Goal: Information Seeking & Learning: Learn about a topic

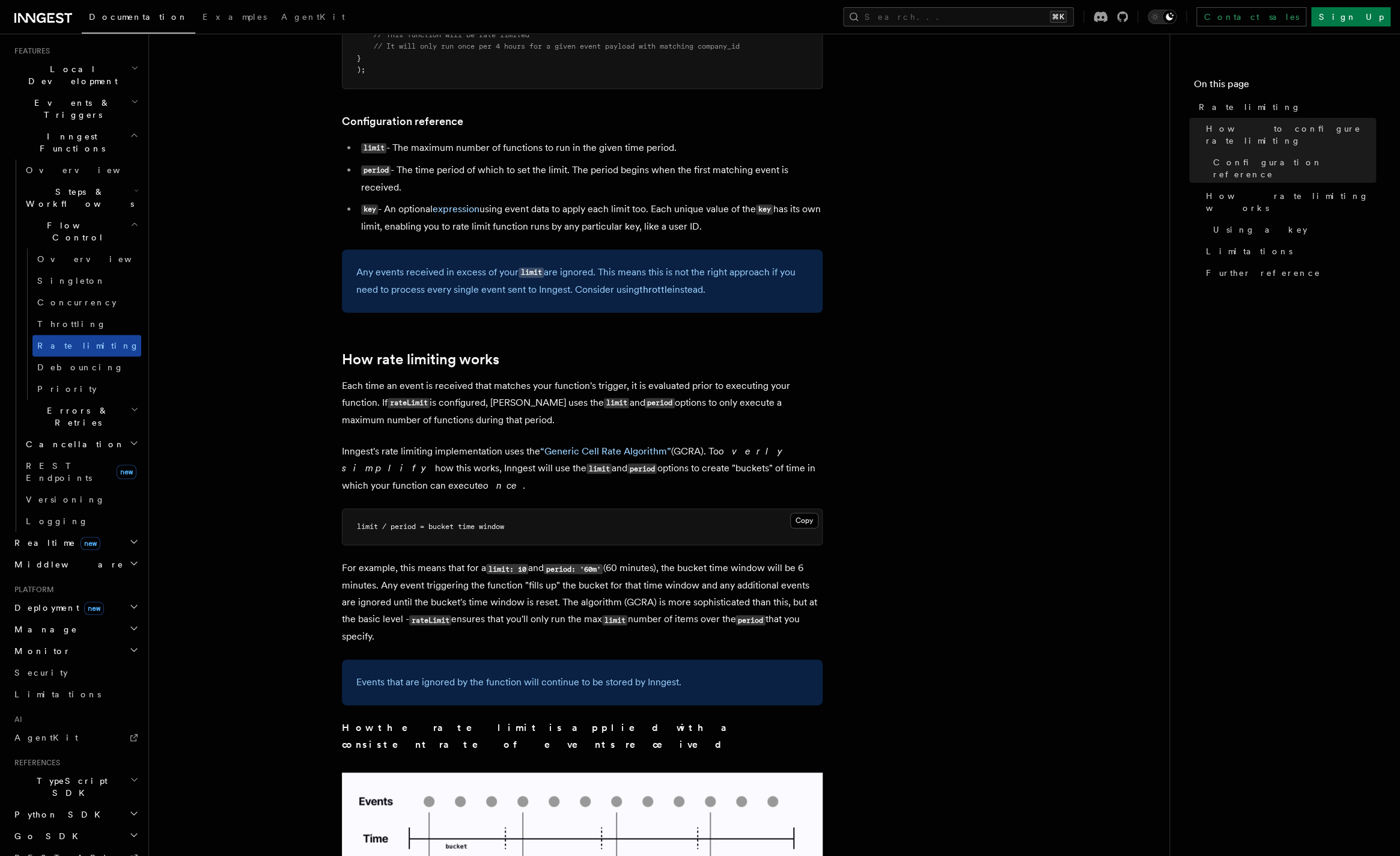
scroll to position [282, 0]
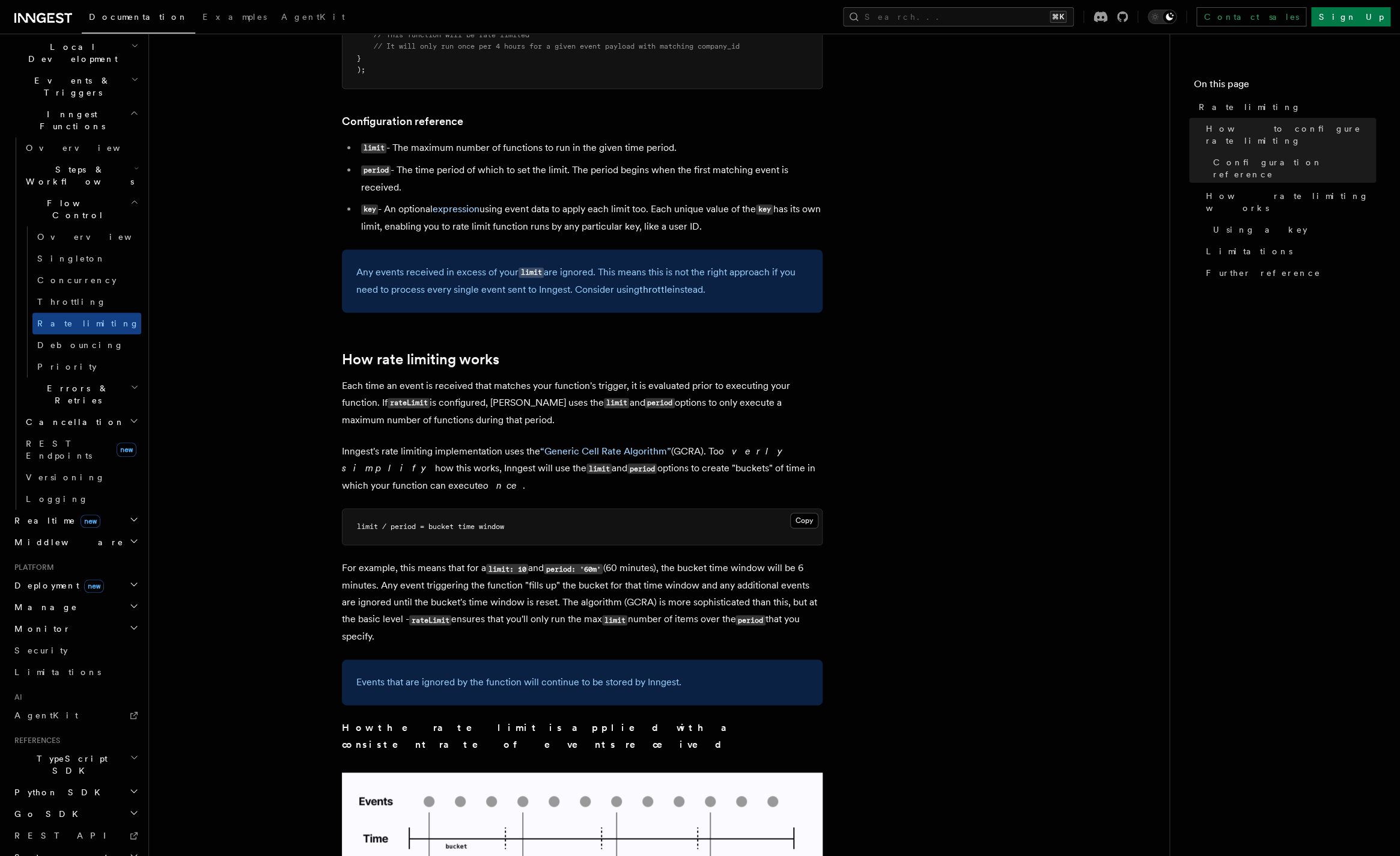
click at [40, 565] on div "Home Quick start Next.js Node.js Python Inngest tour Install the SDK Your first…" at bounding box center [75, 370] width 131 height 1216
click at [39, 666] on span "Limitations" at bounding box center [57, 672] width 86 height 12
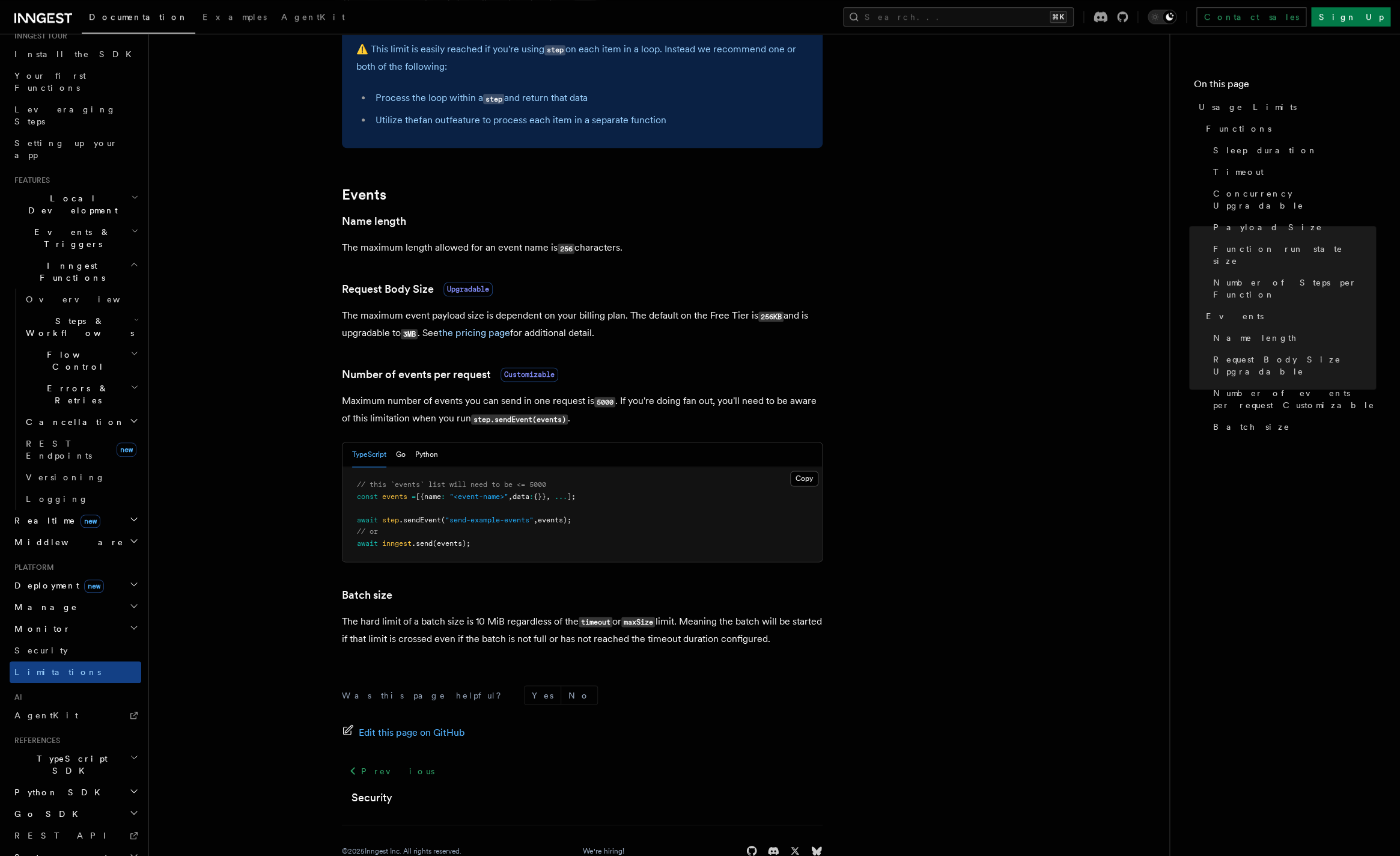
scroll to position [817, 0]
click at [47, 639] on link "Security" at bounding box center [75, 650] width 131 height 21
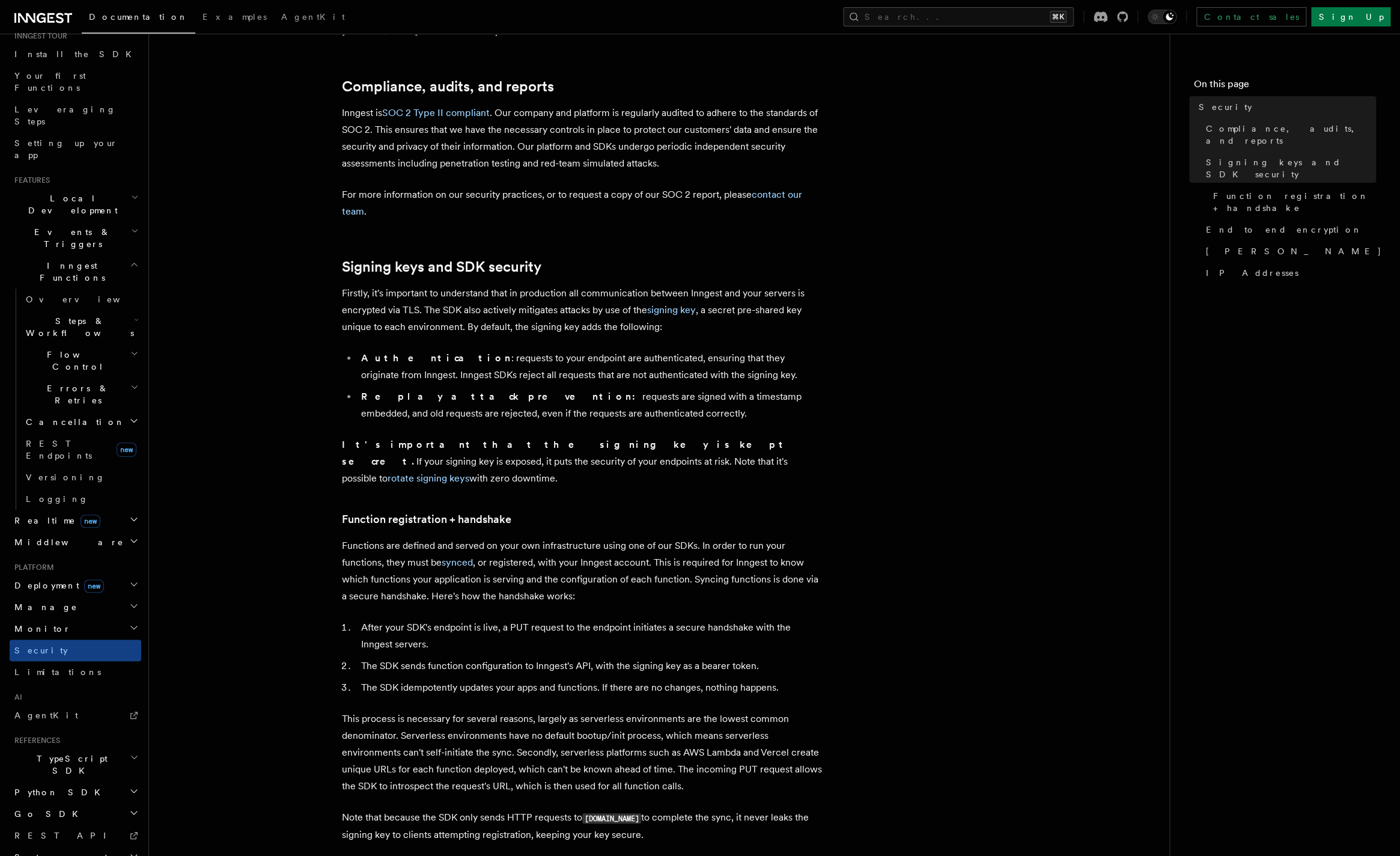
scroll to position [164, 0]
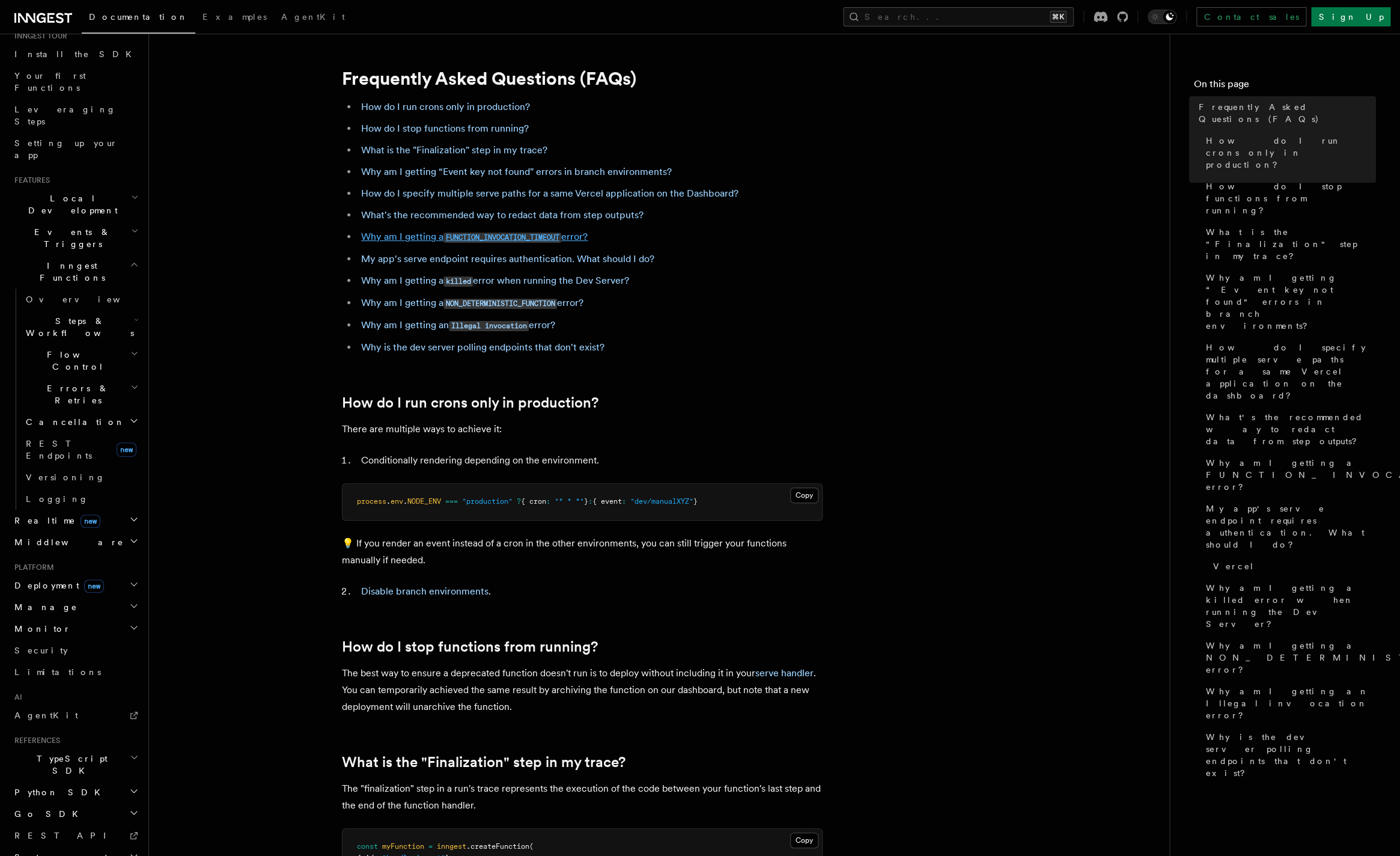
click at [435, 232] on link "Why am I getting a FUNCTION_INVOCATION_TIMEOUT error?" at bounding box center [474, 237] width 227 height 11
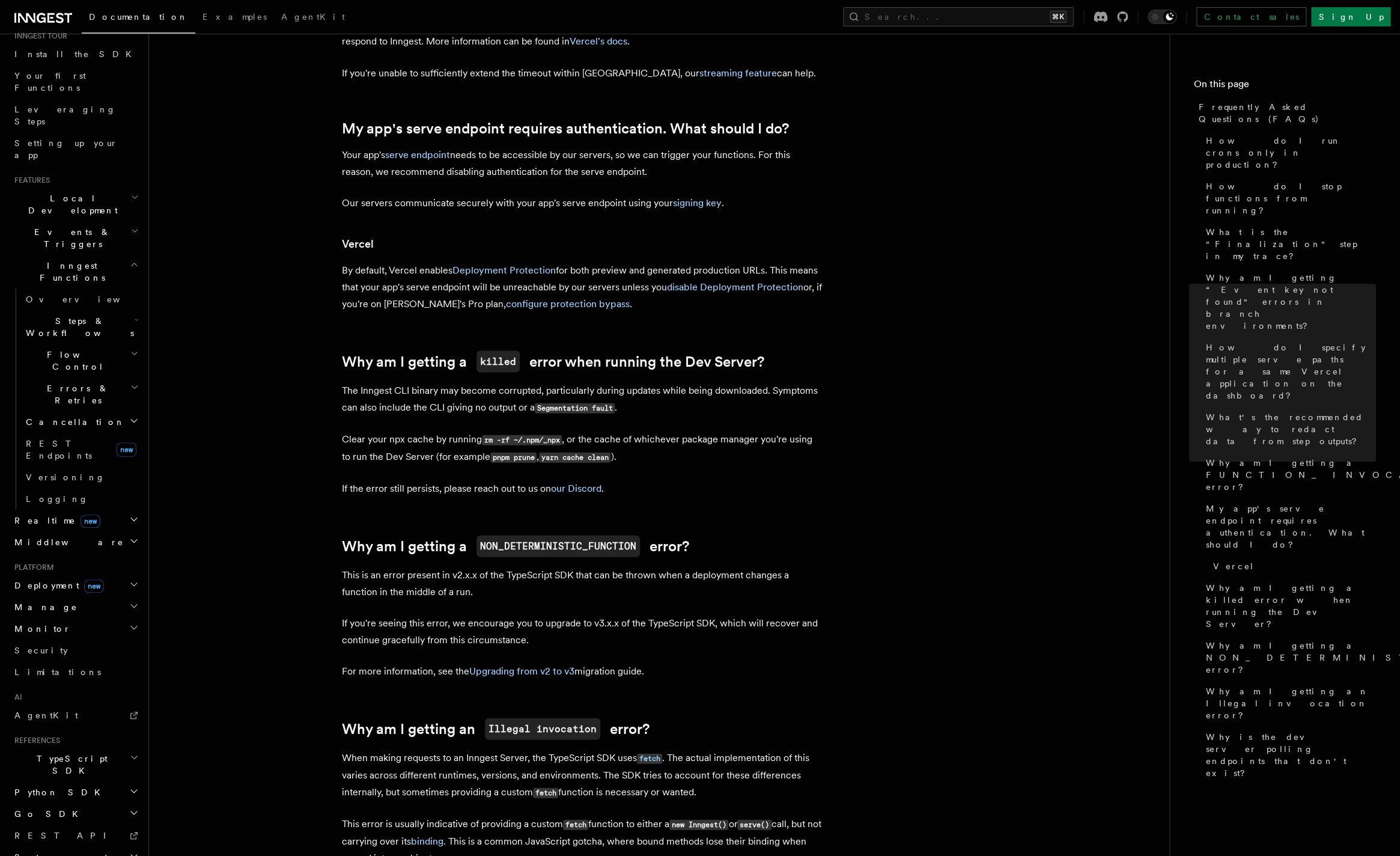
scroll to position [1381, 0]
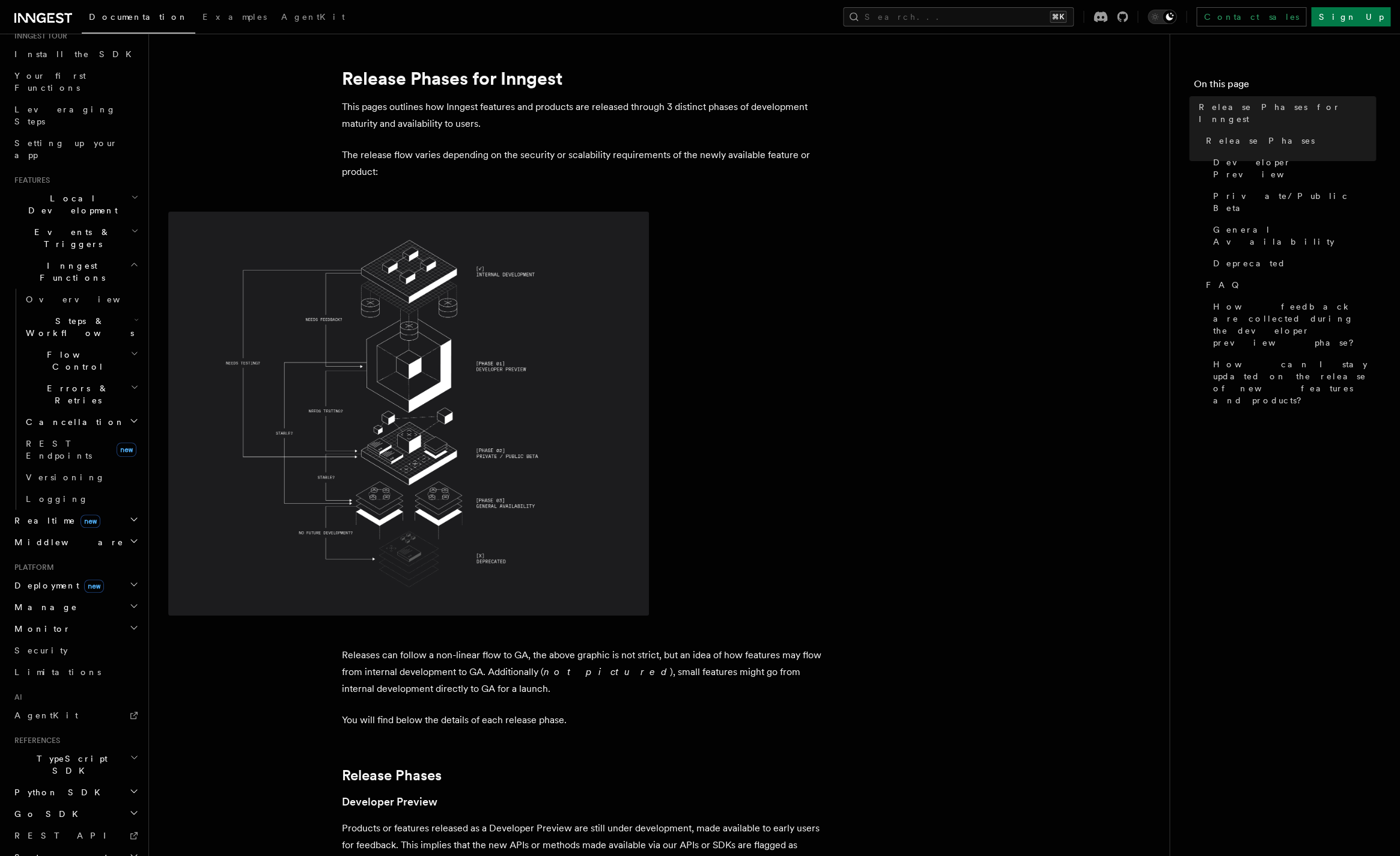
click at [425, 487] on img at bounding box center [408, 413] width 481 height 404
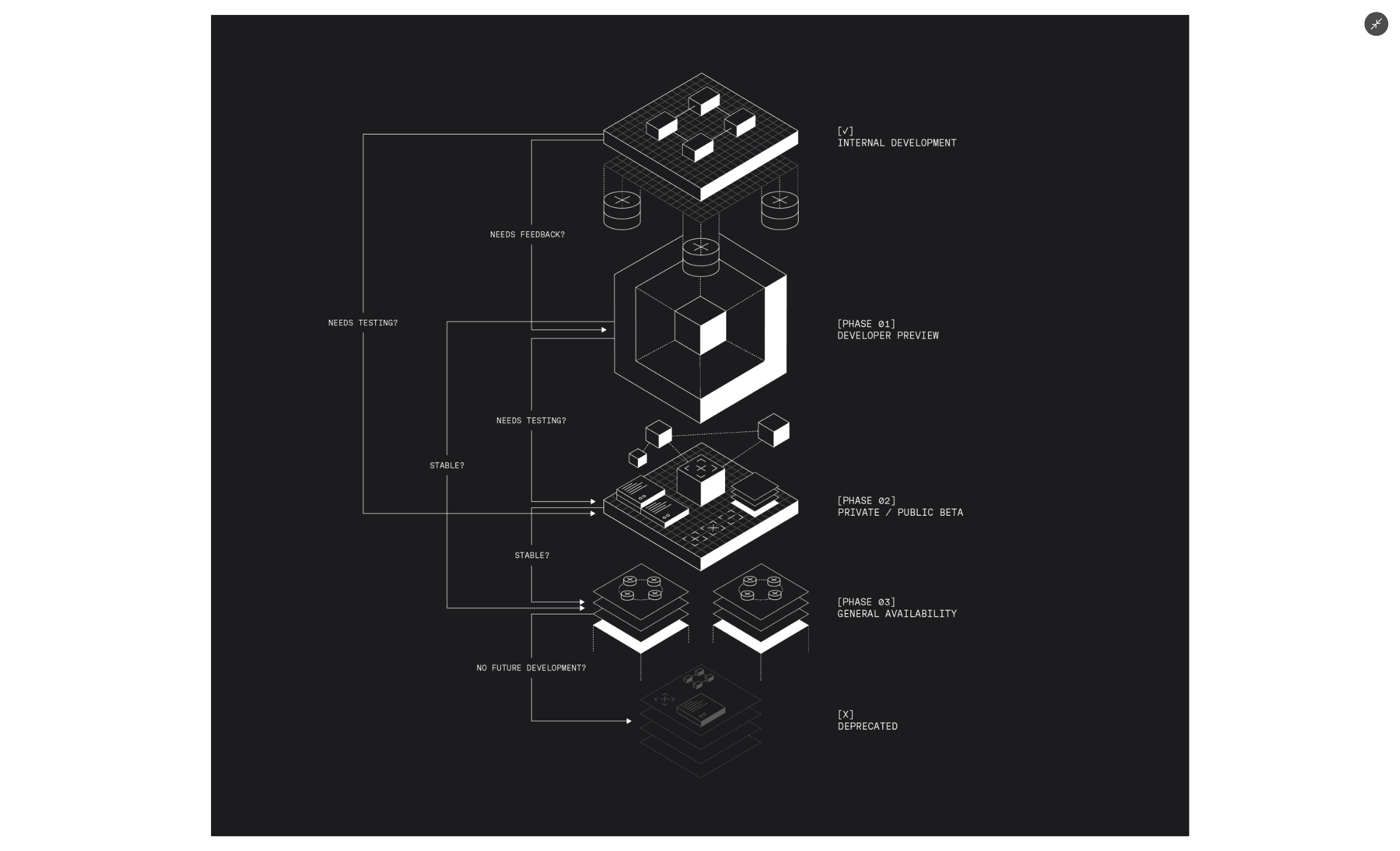
click at [1374, 31] on icon "Minimize image" at bounding box center [1376, 23] width 14 height 13
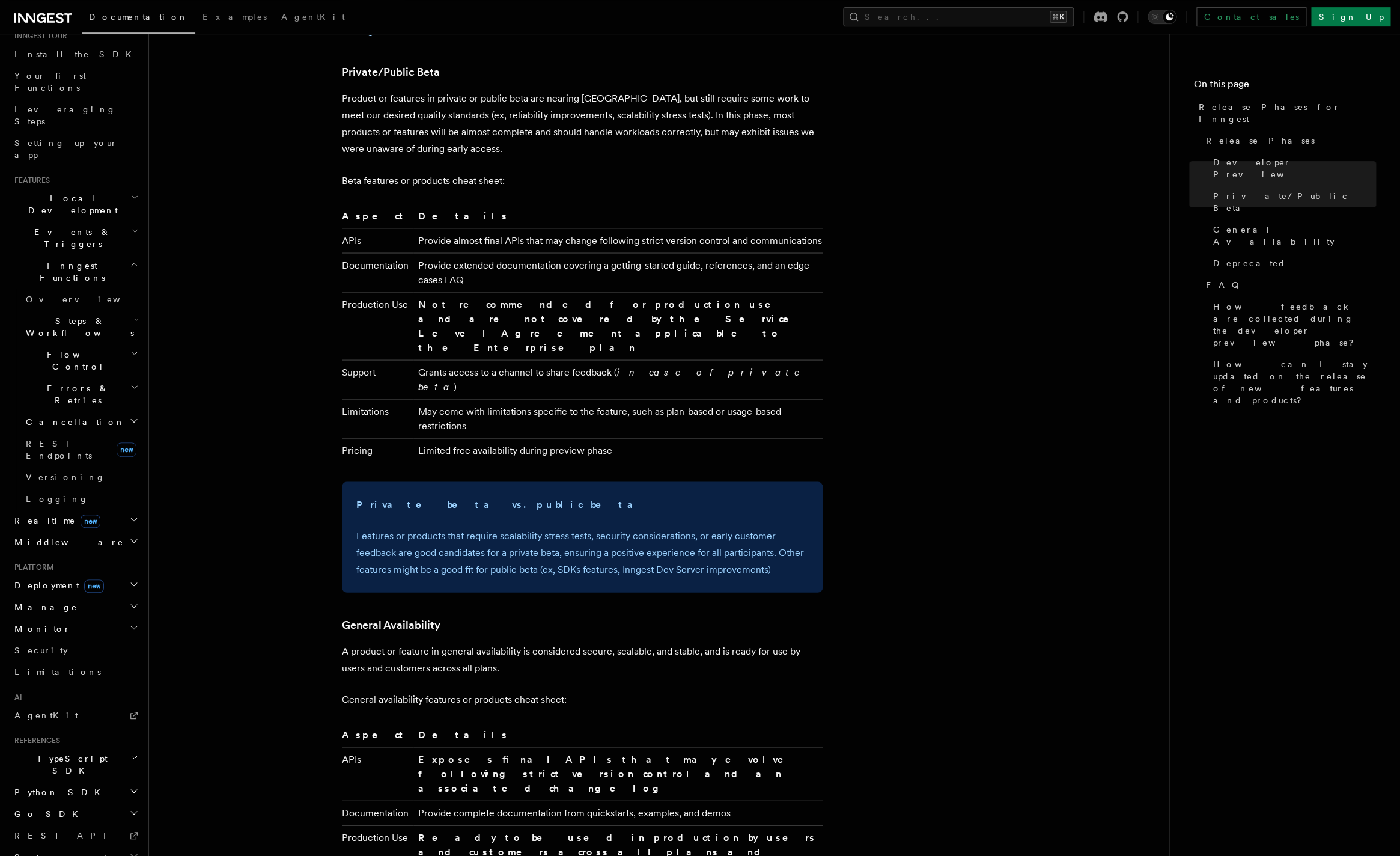
scroll to position [1298, 0]
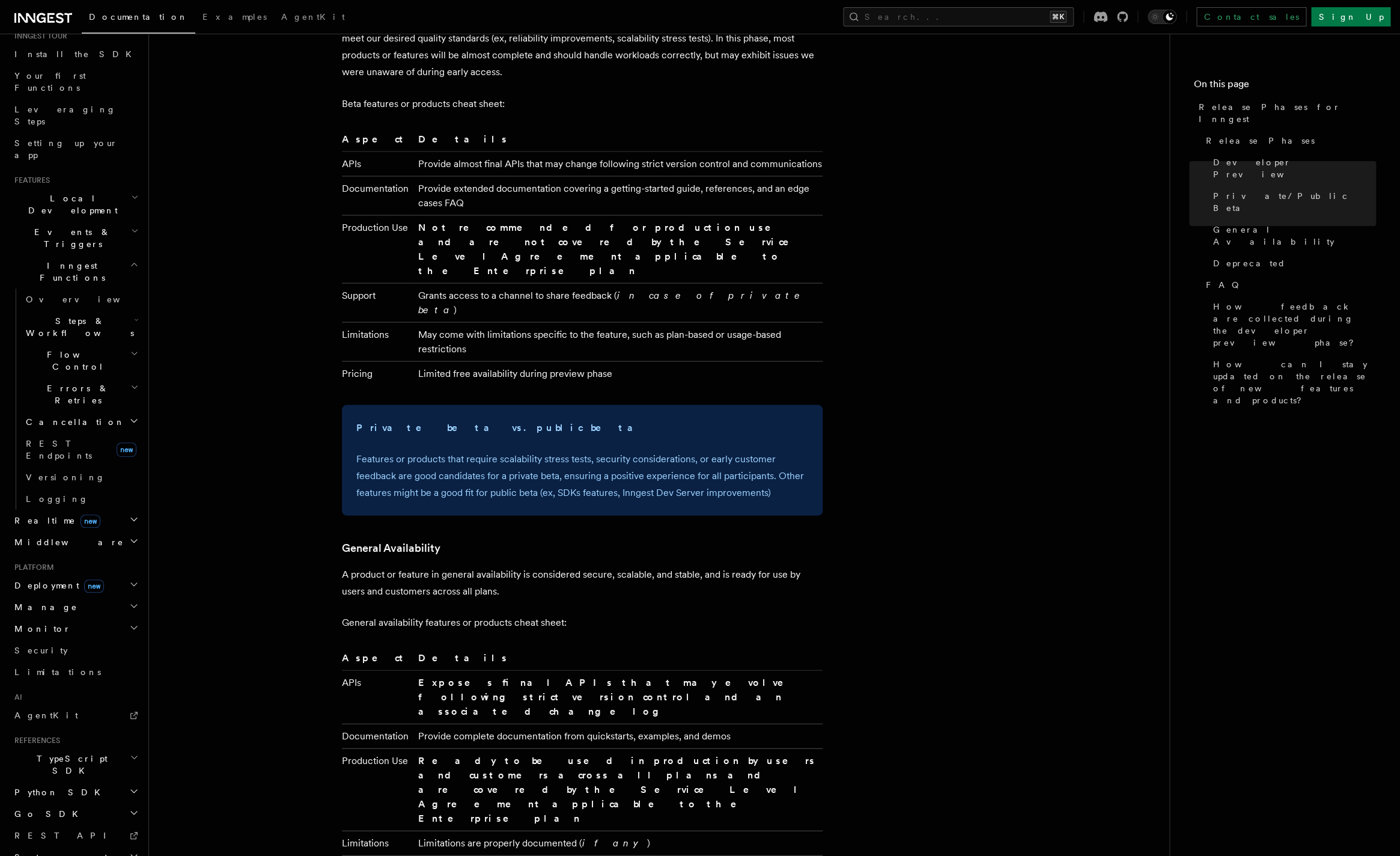
click at [89, 596] on h2 "Manage" at bounding box center [75, 607] width 131 height 21
click at [81, 618] on h2 "Monitor" at bounding box center [75, 629] width 131 height 21
click at [85, 579] on span "new" at bounding box center [94, 586] width 20 height 14
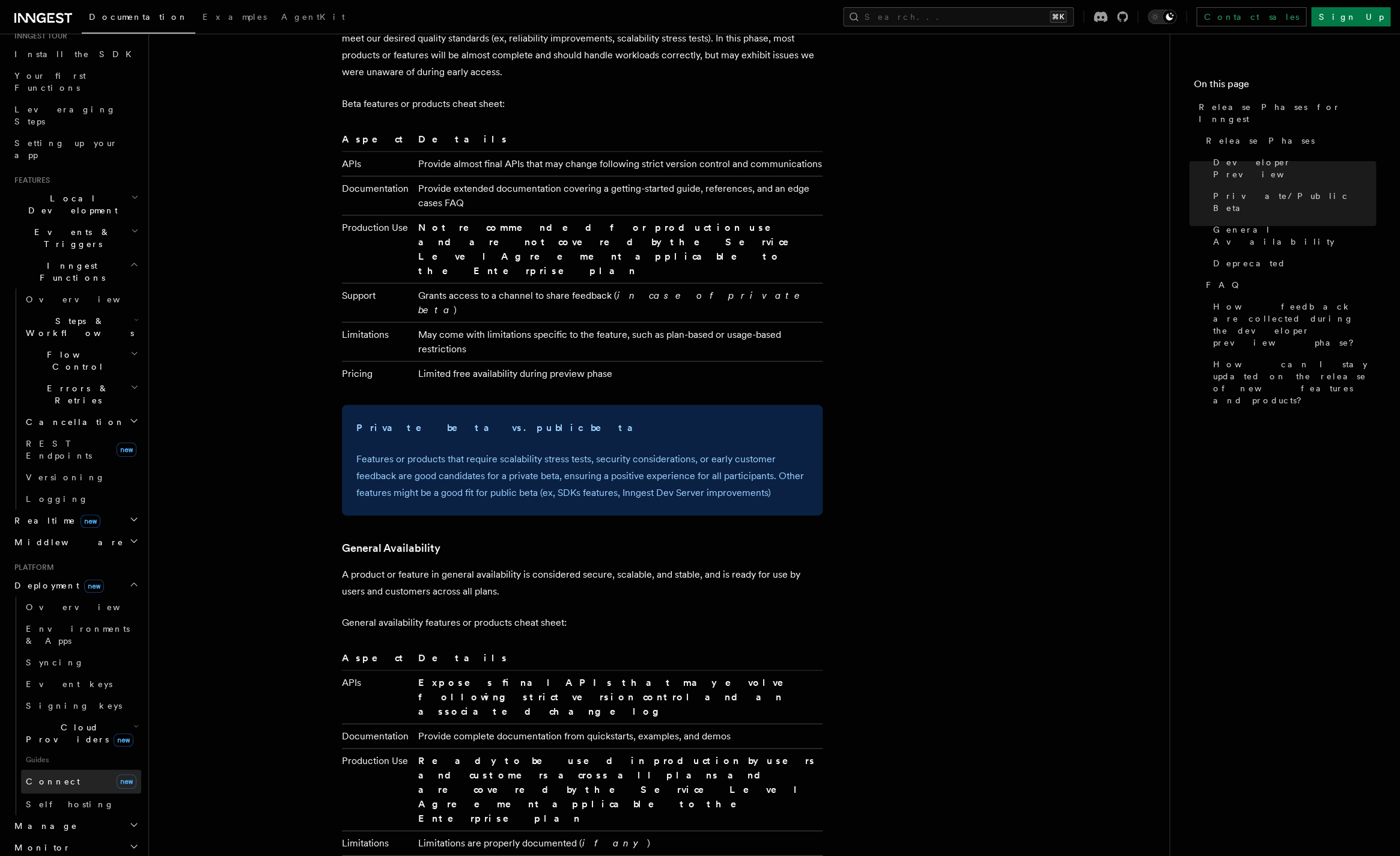
click at [78, 769] on link "Connect new" at bounding box center [81, 781] width 120 height 24
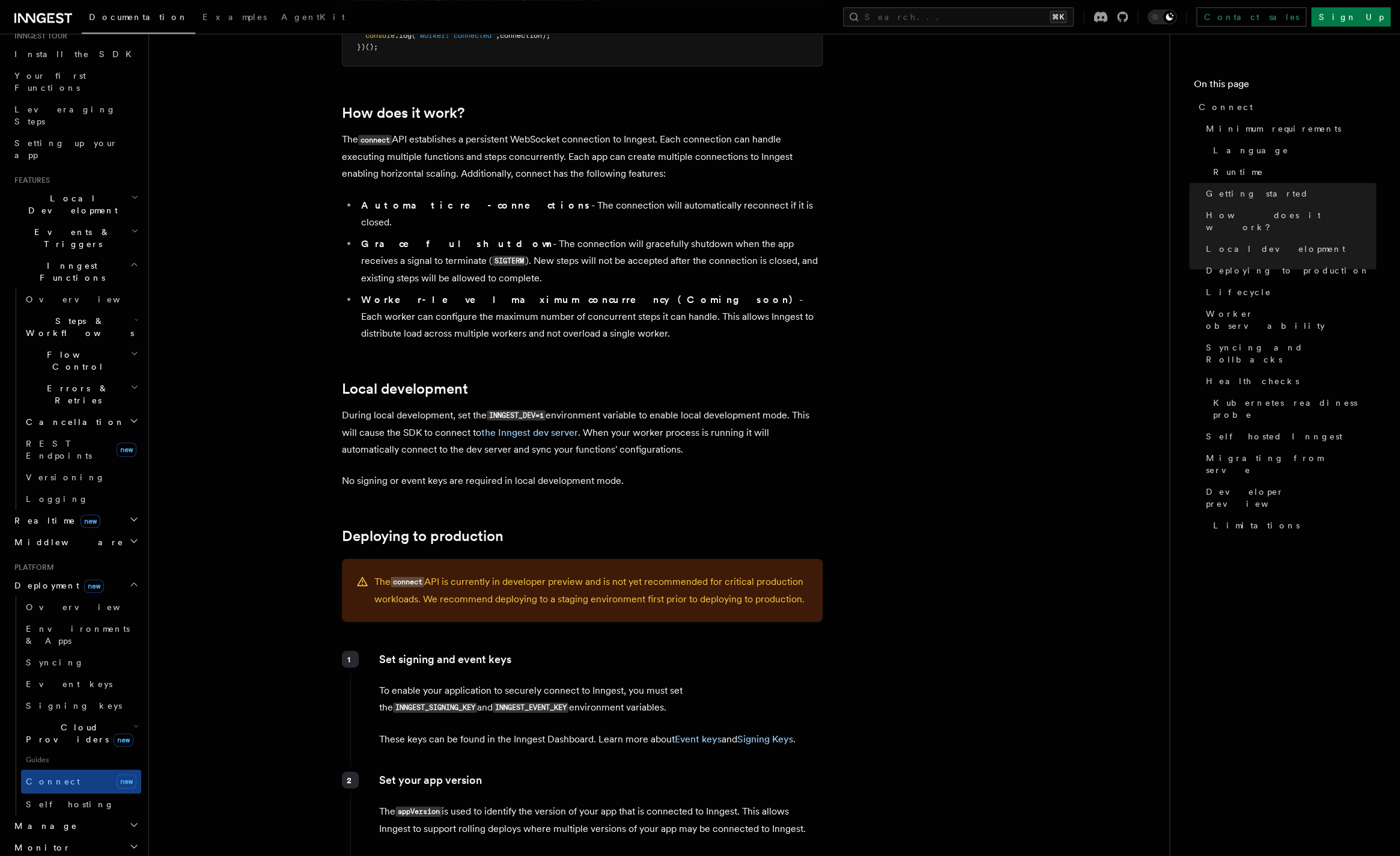
scroll to position [1211, 0]
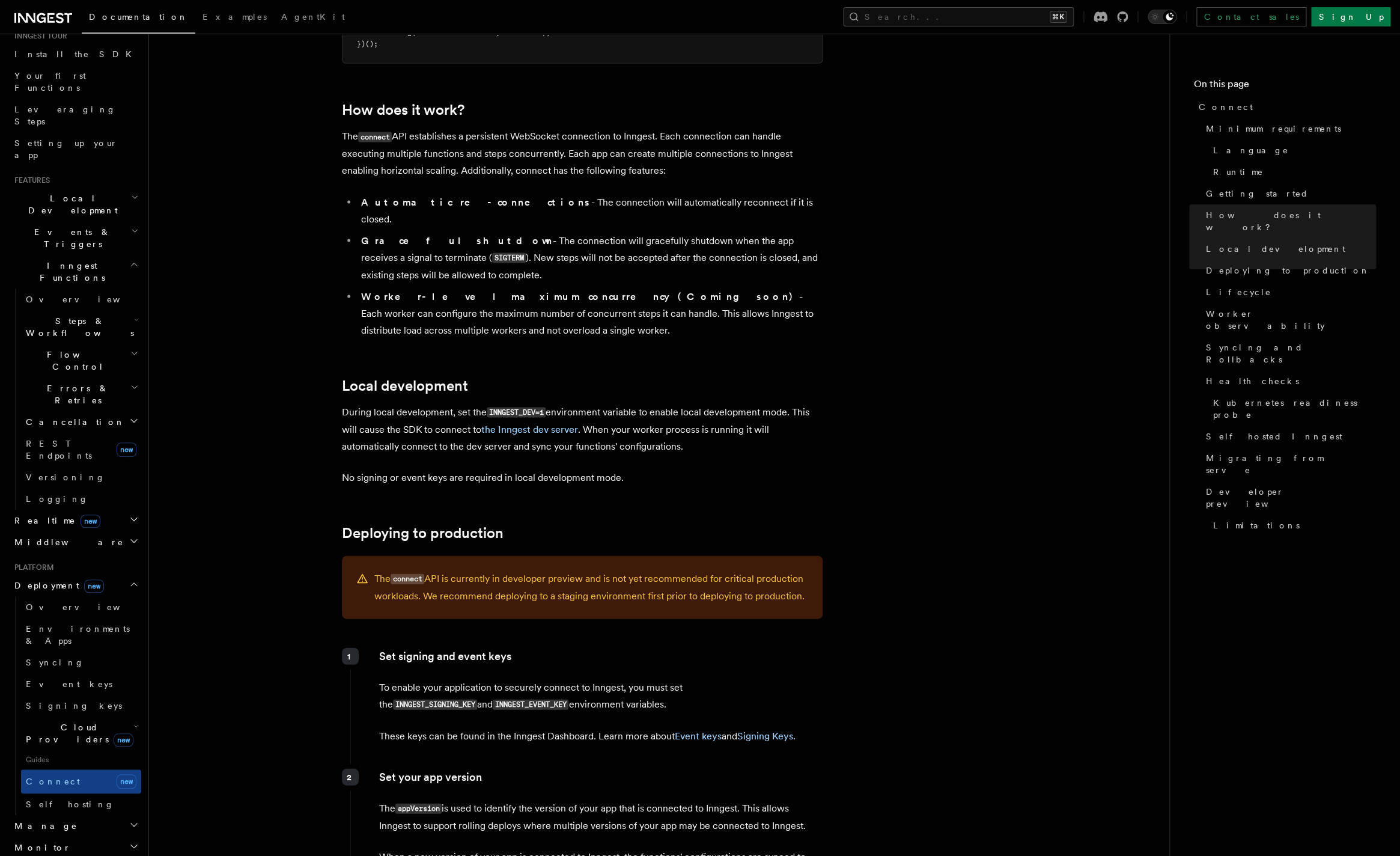
click at [81, 721] on span "Cloud Providers new" at bounding box center [76, 733] width 112 height 24
click at [76, 750] on link "Vercel" at bounding box center [86, 761] width 109 height 21
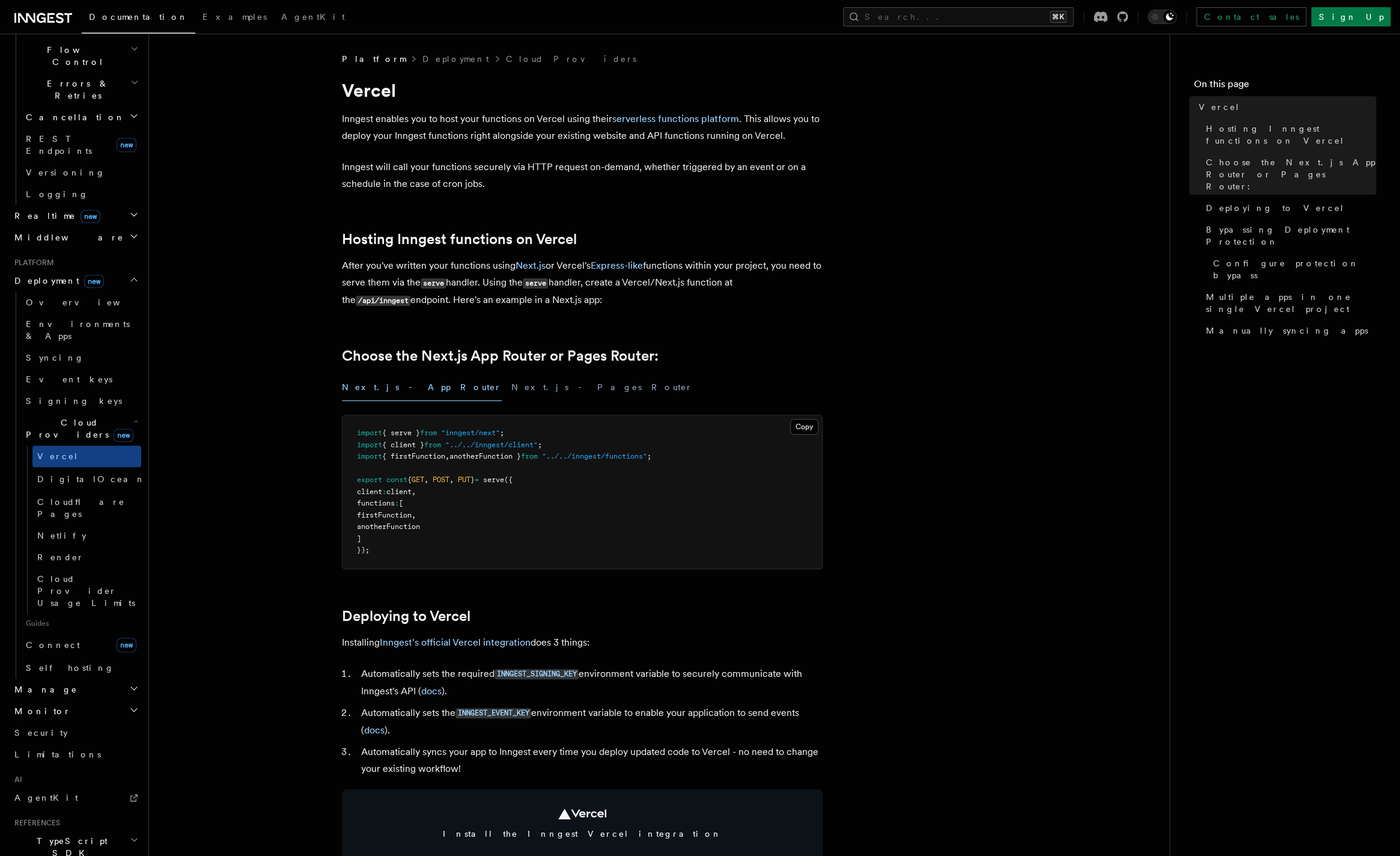
scroll to position [469, 0]
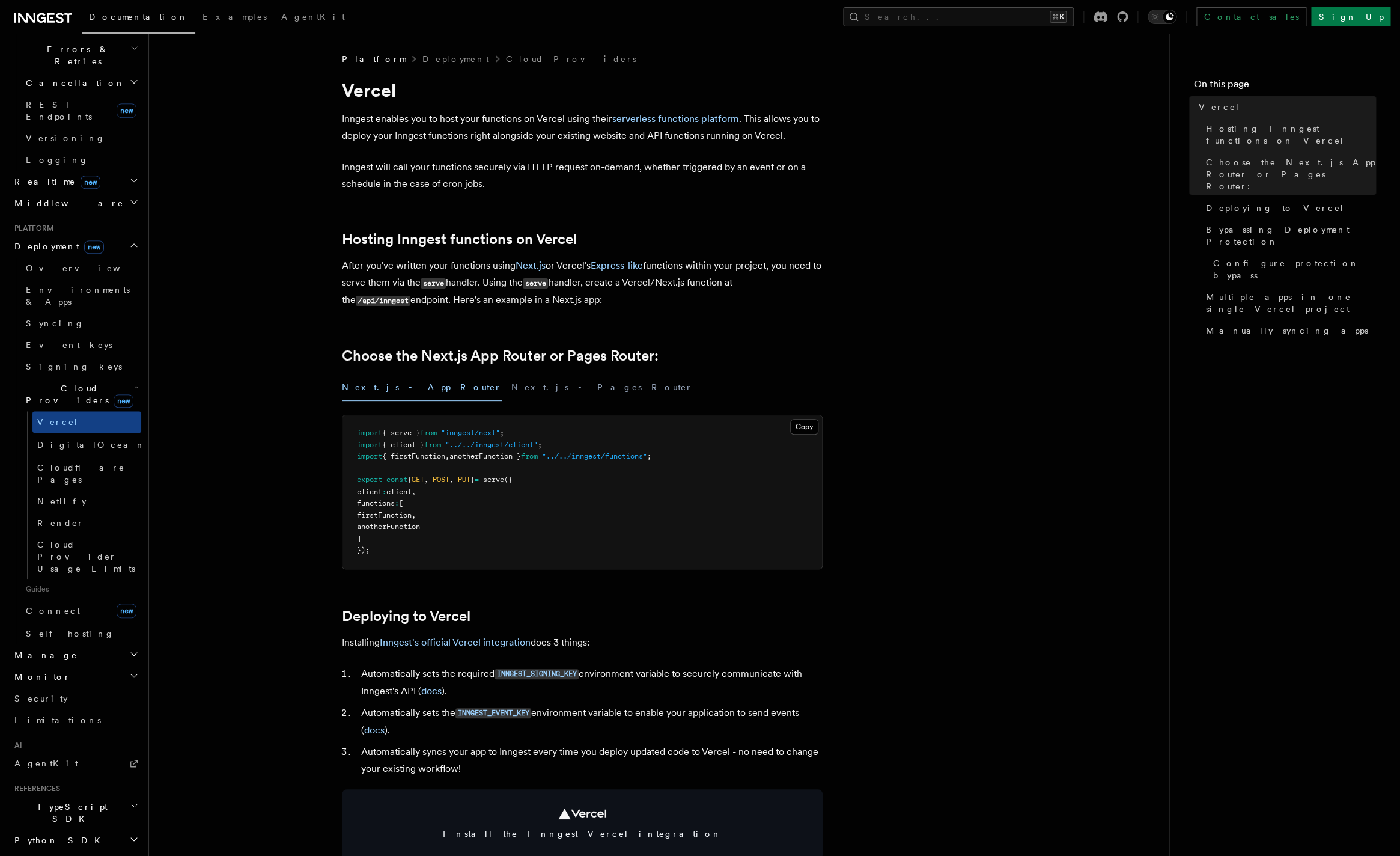
click at [65, 800] on span "TypeScript SDK" at bounding box center [69, 812] width 120 height 24
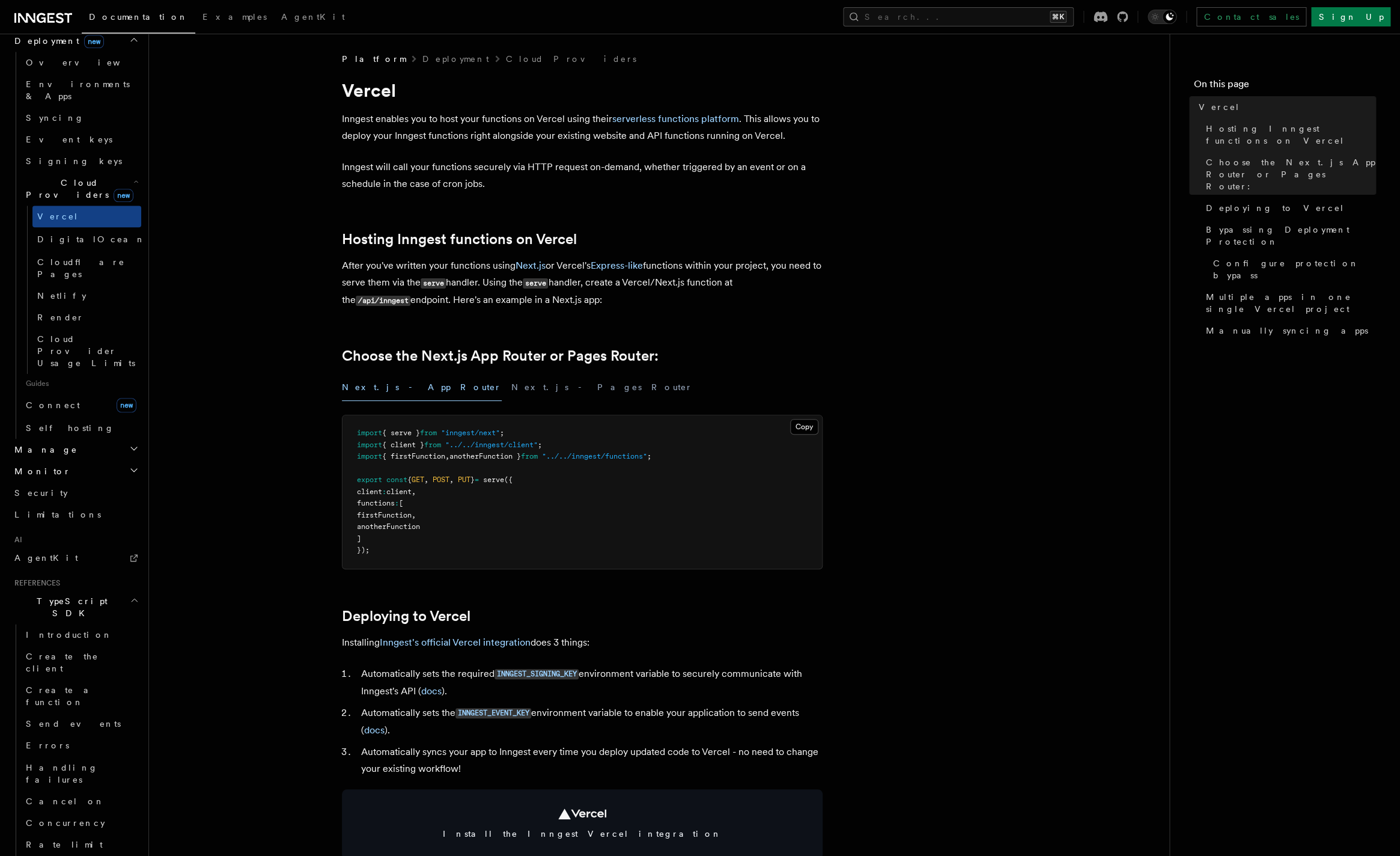
scroll to position [691, 0]
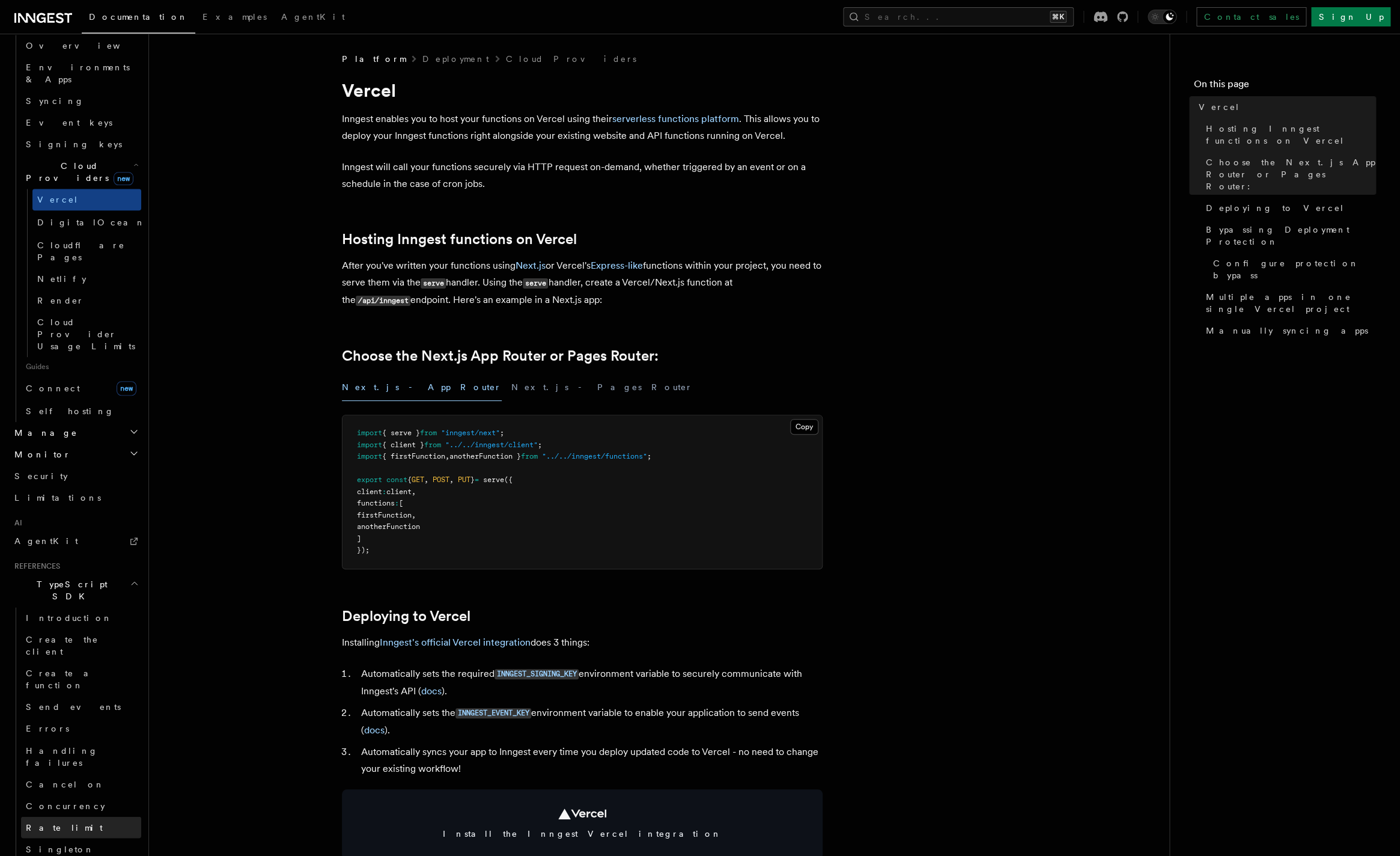
click at [80, 816] on link "Rate limit" at bounding box center [81, 827] width 120 height 21
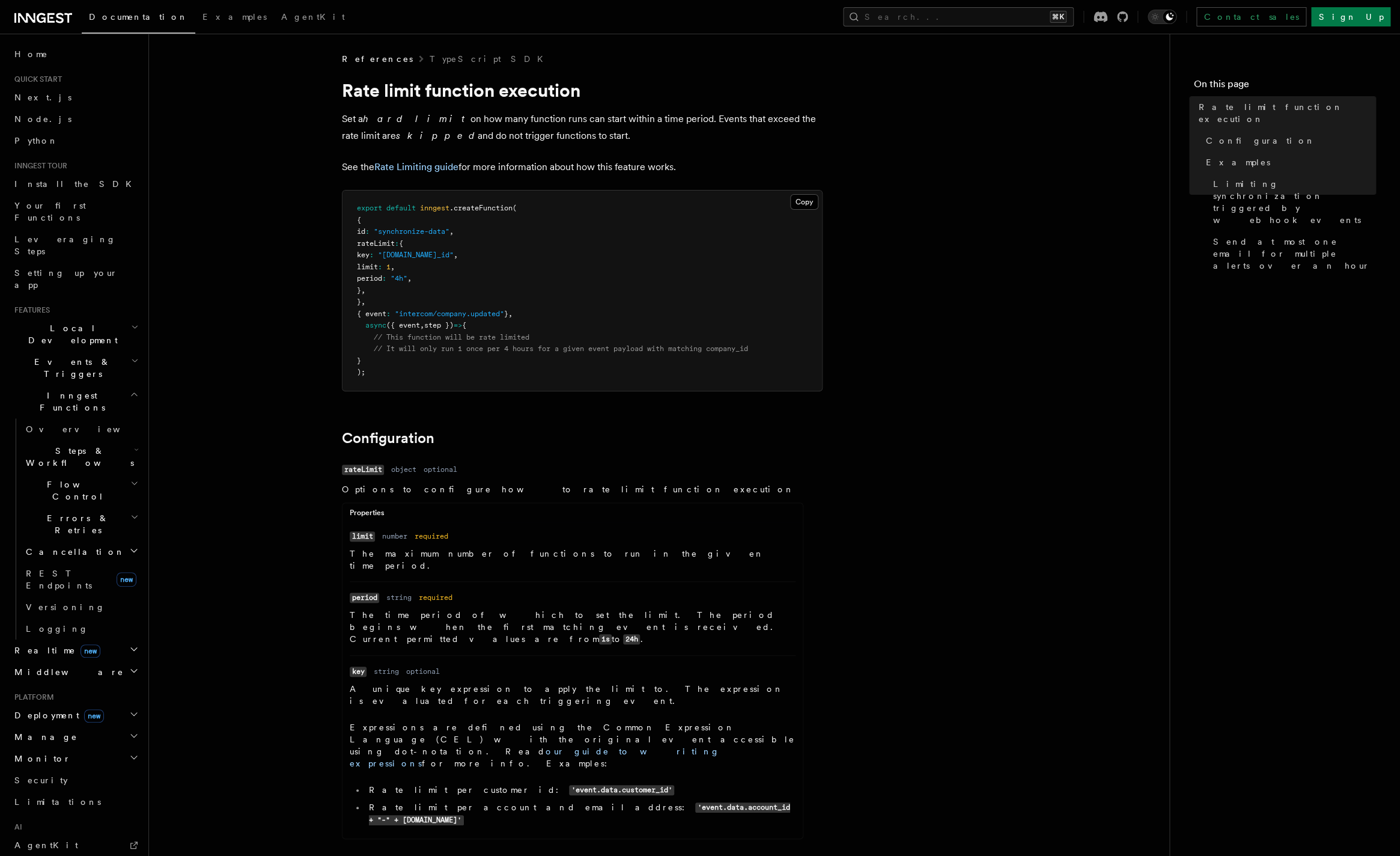
click at [60, 23] on icon at bounding box center [59, 18] width 8 height 10
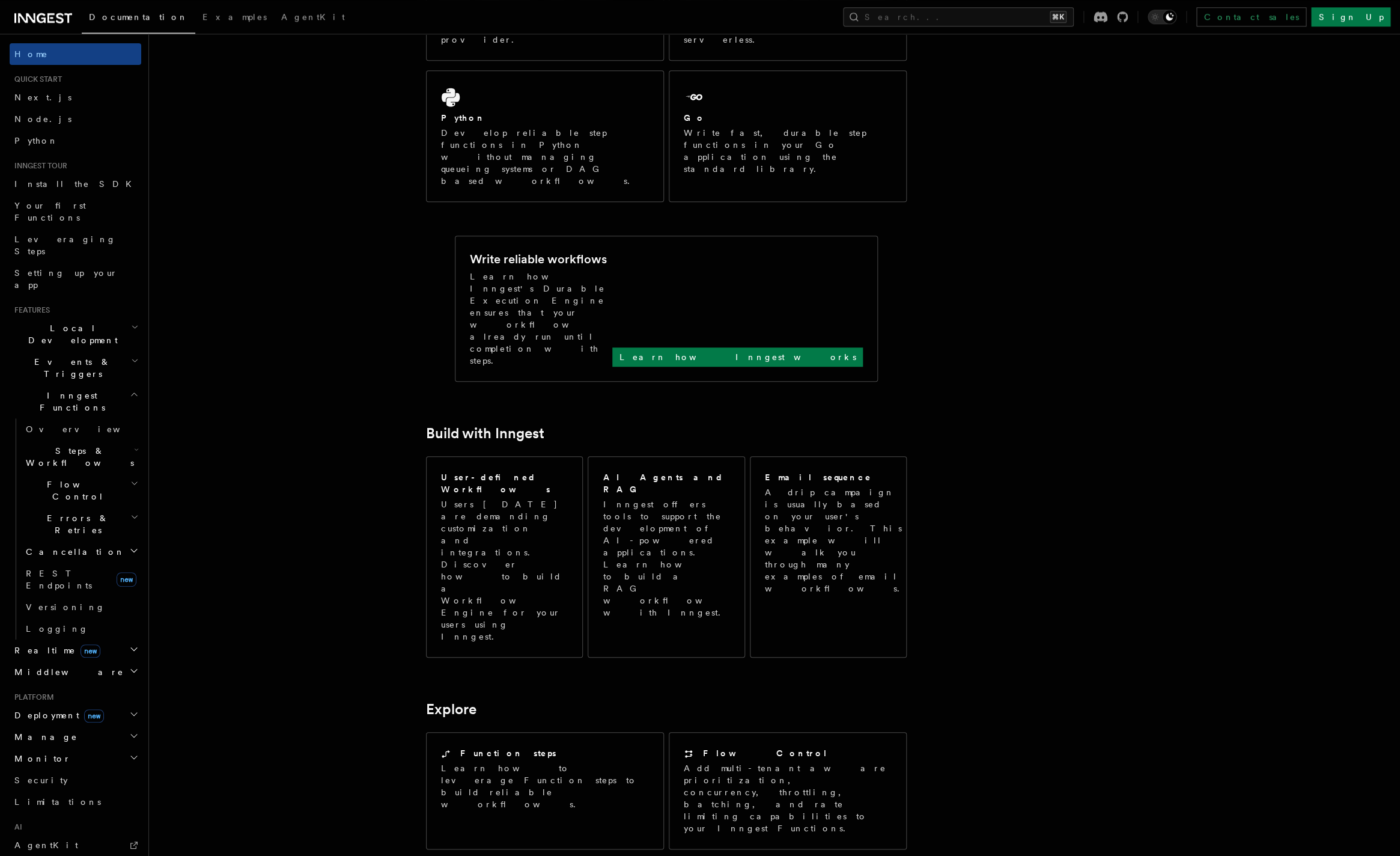
scroll to position [356, 0]
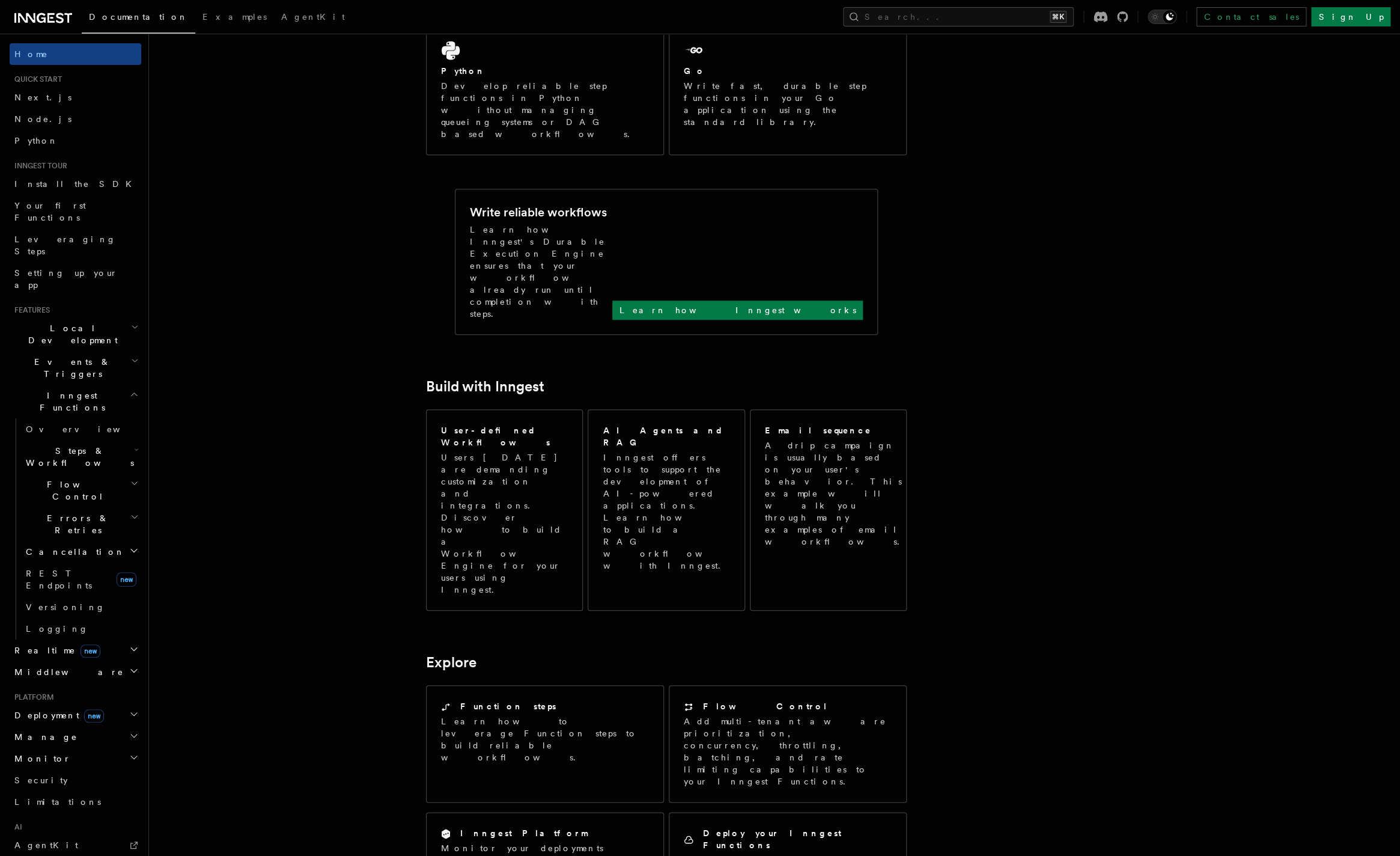
click at [252, 594] on article "Inngest Documentation Inngest is an event-driven durable execution platform tha…" at bounding box center [743, 593] width 1151 height 1793
